Goal: Manage account settings

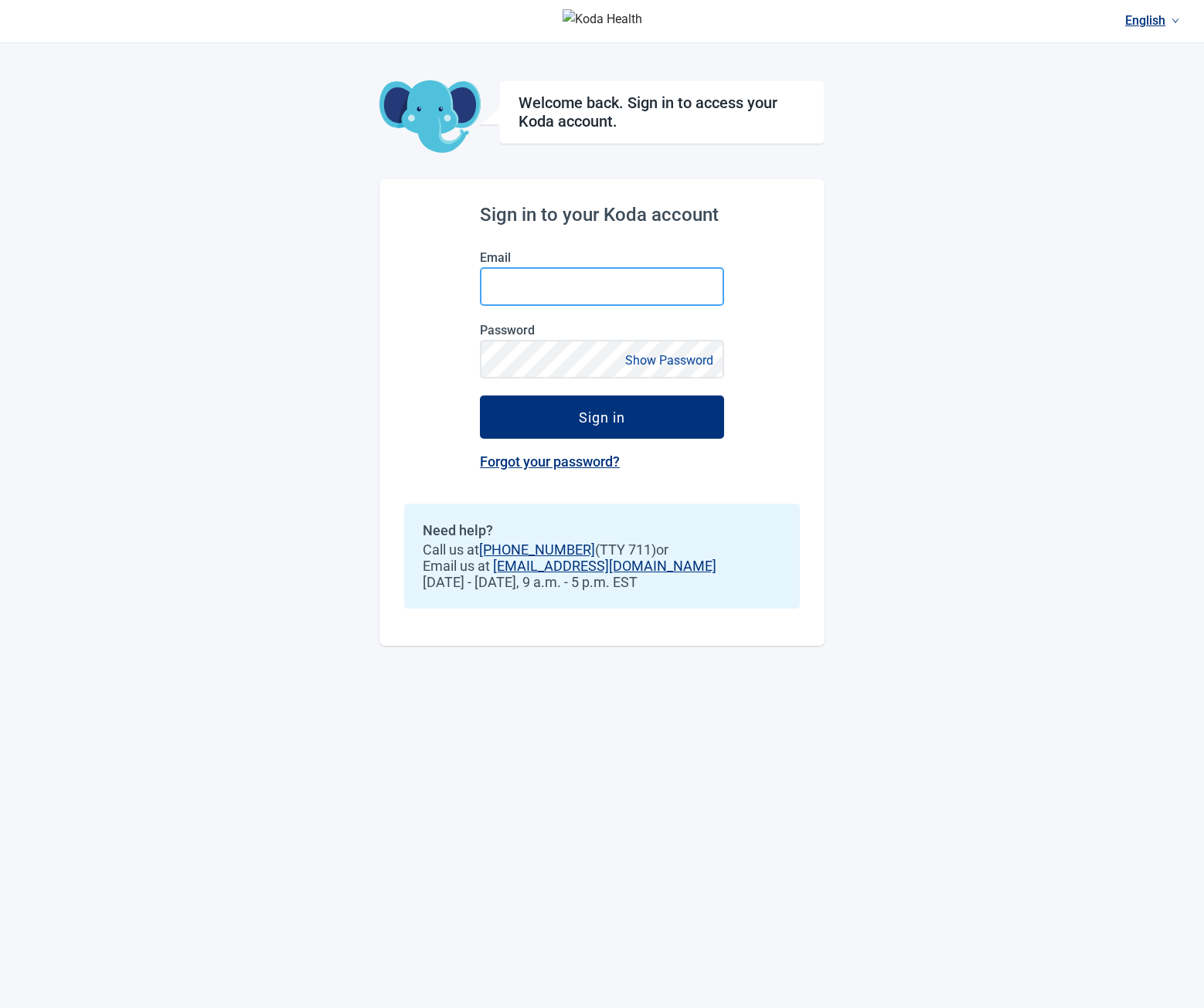
click at [559, 296] on input "Email" at bounding box center [602, 287] width 244 height 38
type input "**********"
click at [480, 395] on button "Sign in" at bounding box center [602, 417] width 244 height 43
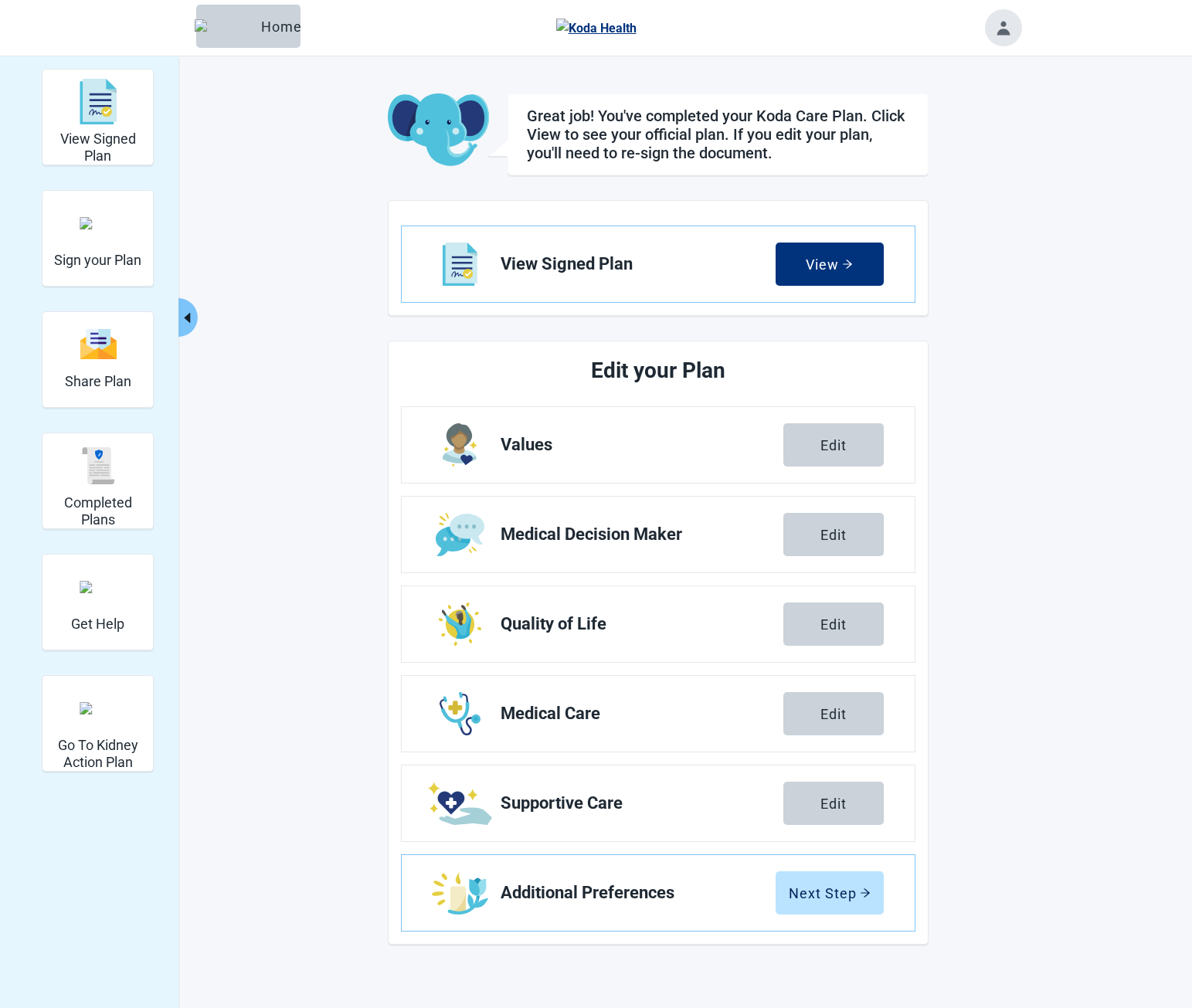
click at [189, 311] on icon "caret-left" at bounding box center [187, 318] width 15 height 15
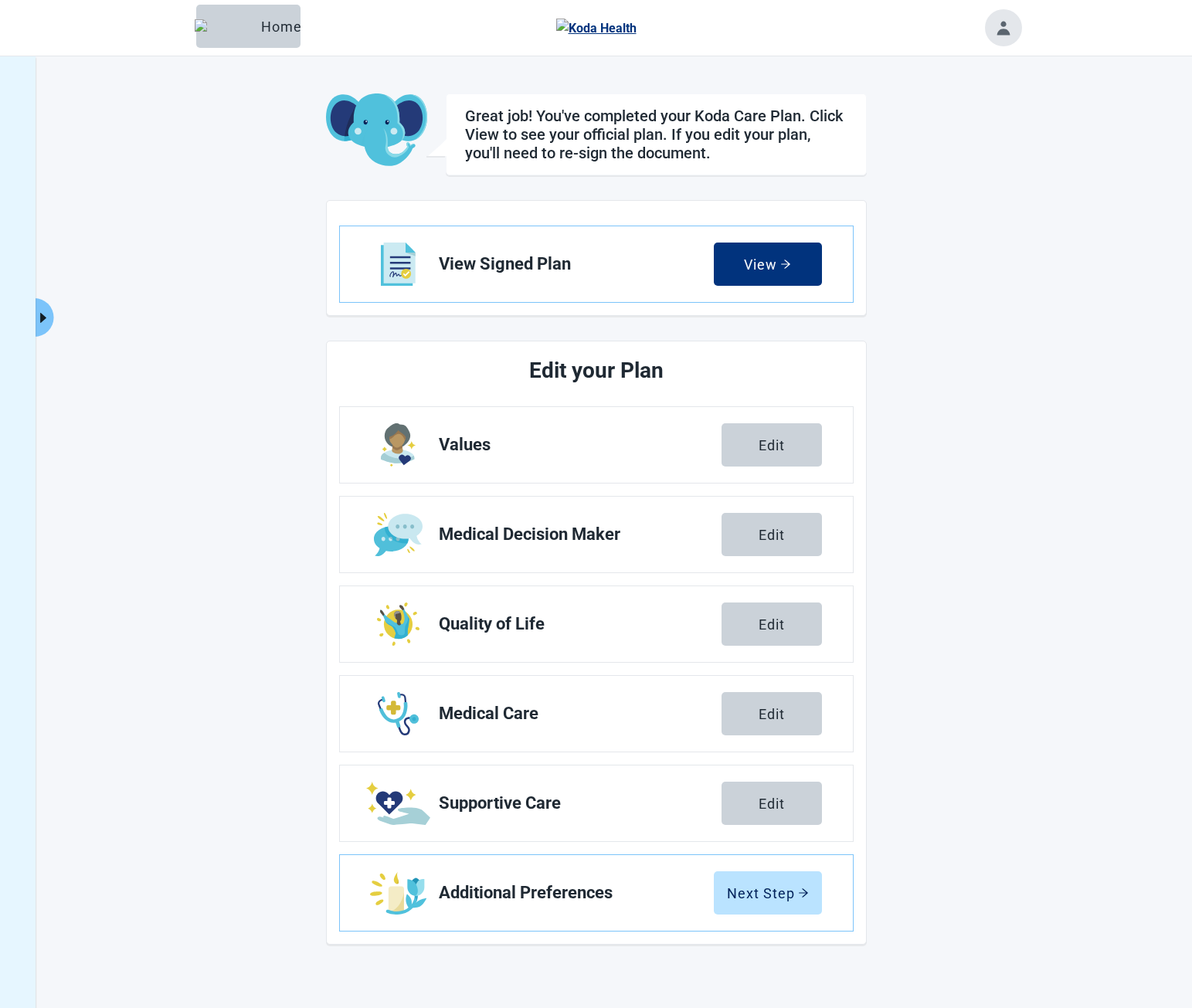
click at [50, 313] on icon "caret-right" at bounding box center [43, 318] width 15 height 15
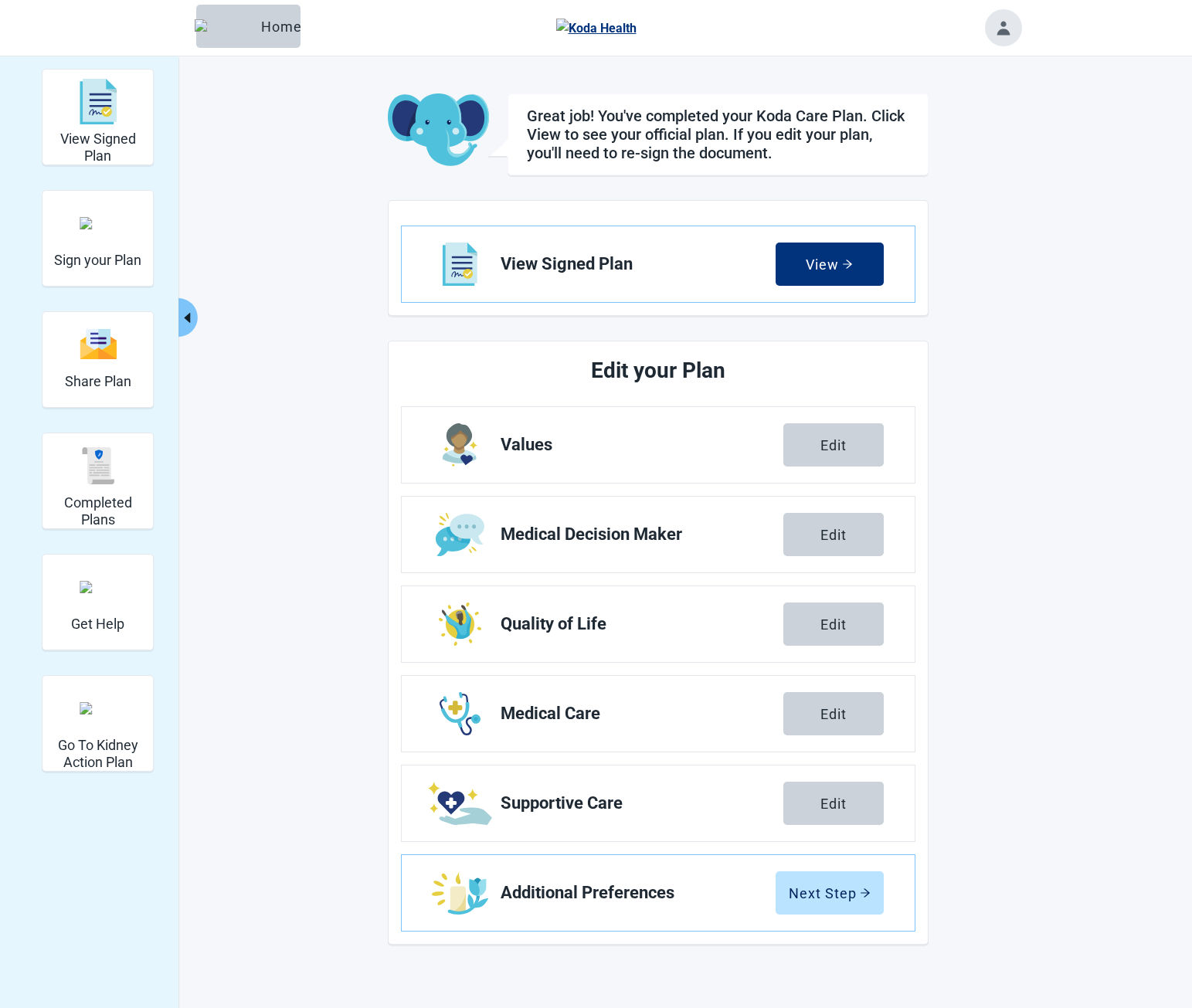
click at [1009, 27] on button "Toggle account menu" at bounding box center [1003, 28] width 37 height 37
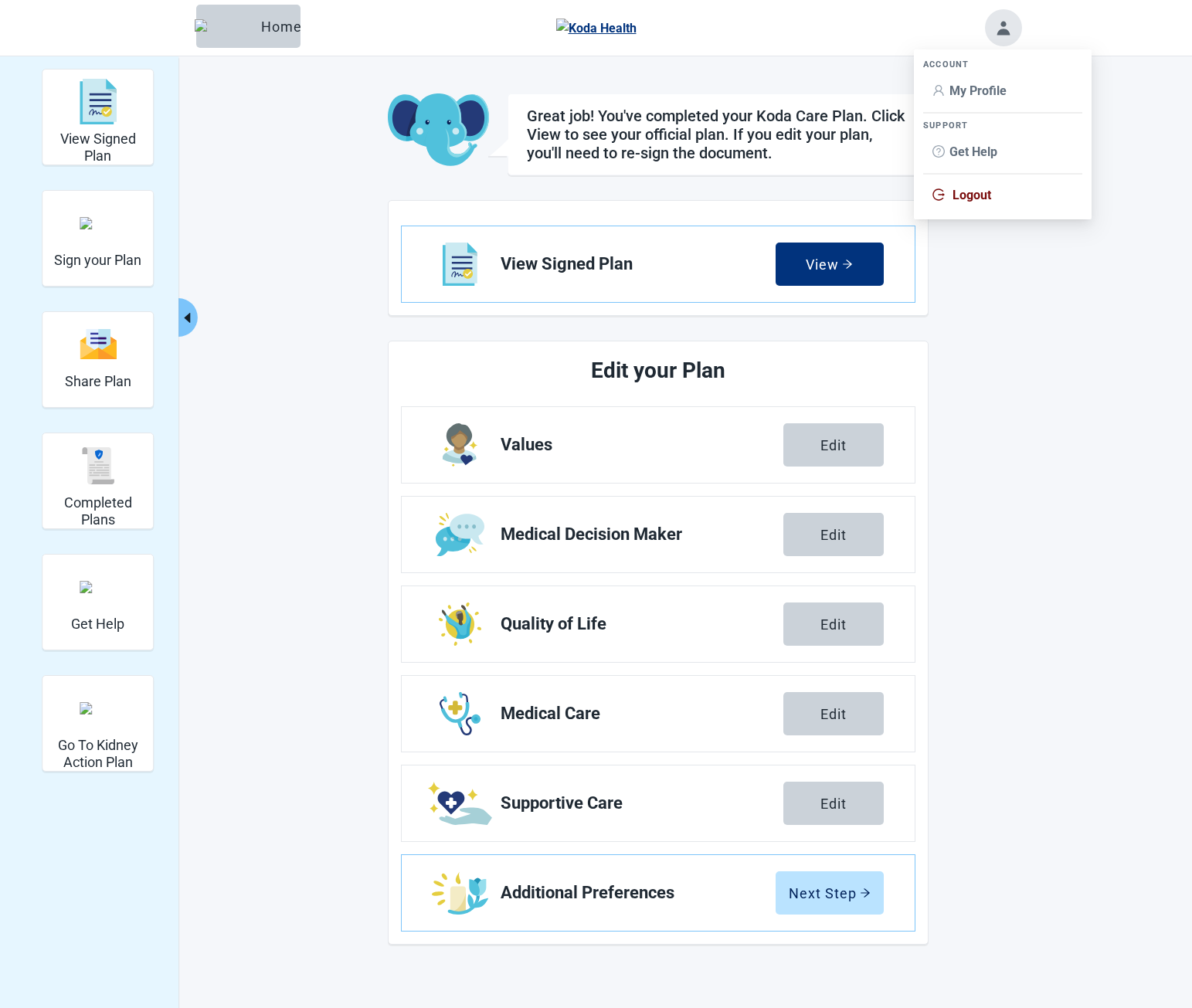
click at [965, 96] on span "My Profile" at bounding box center [978, 91] width 57 height 15
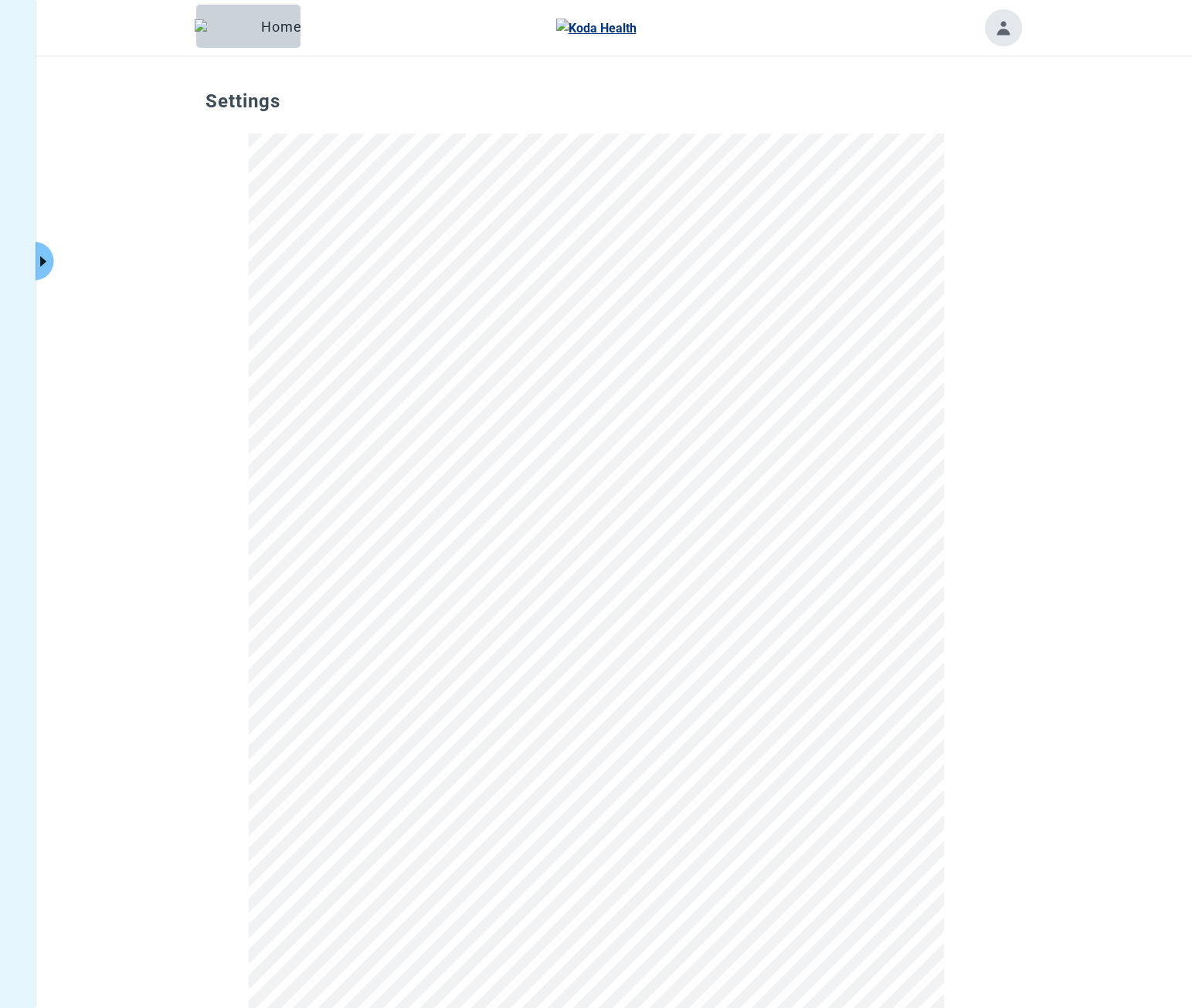
click at [658, 100] on h1 "Settings" at bounding box center [596, 107] width 782 height 34
click at [46, 261] on icon "caret-right" at bounding box center [43, 262] width 15 height 15
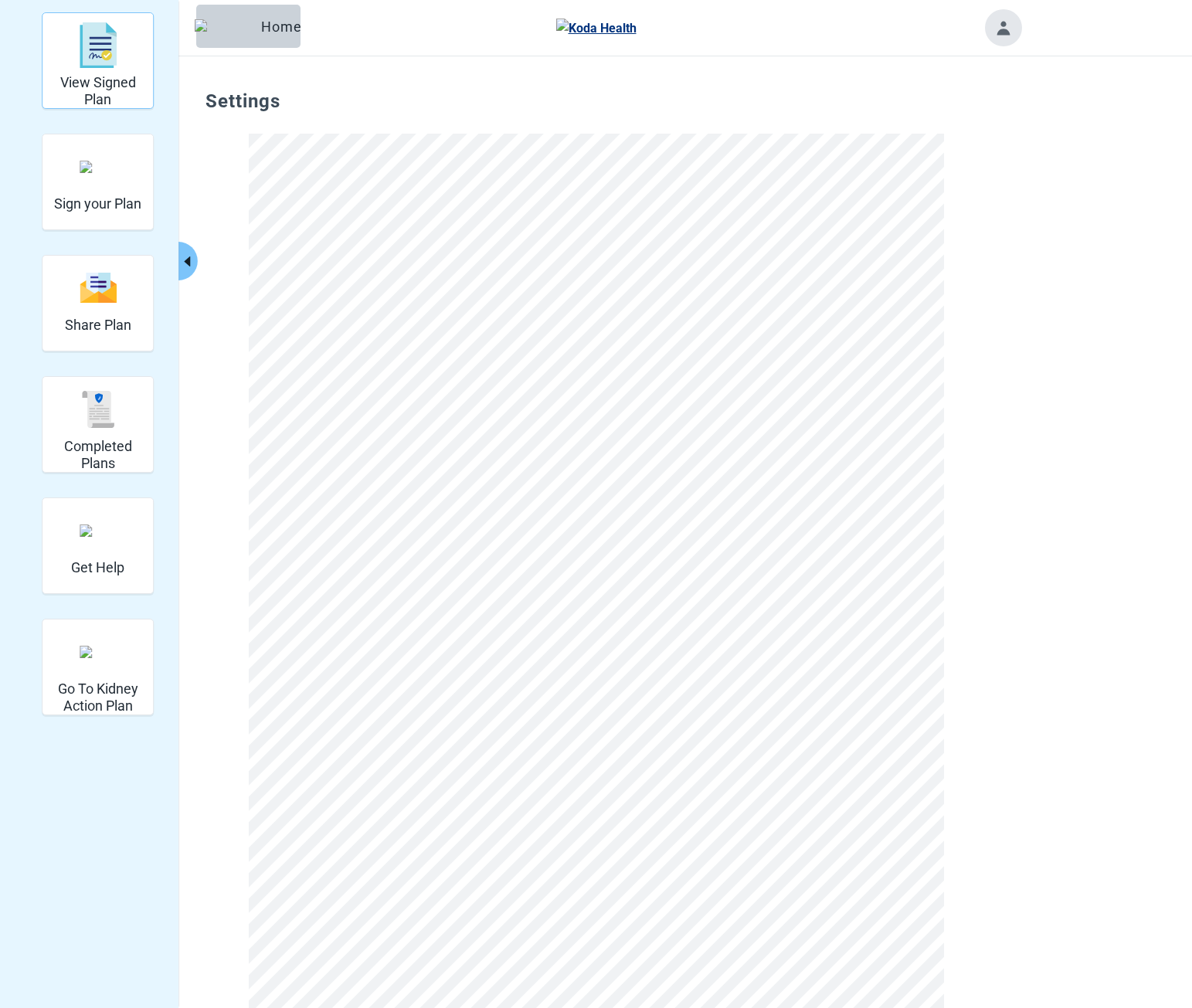
click at [103, 66] on img "View Signed Plan" at bounding box center [98, 45] width 37 height 46
